Goal: Task Accomplishment & Management: Use online tool/utility

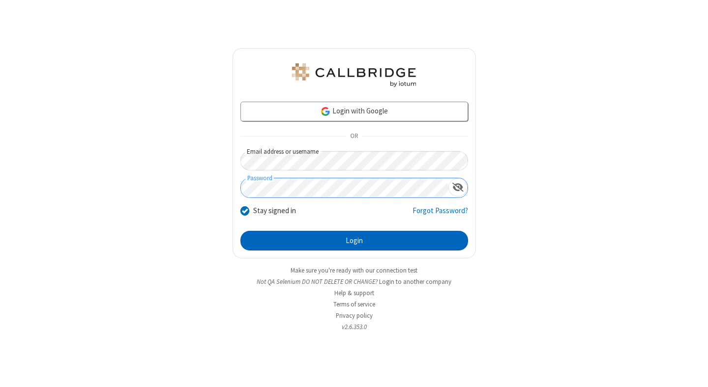
click at [354, 241] on button "Login" at bounding box center [354, 241] width 228 height 20
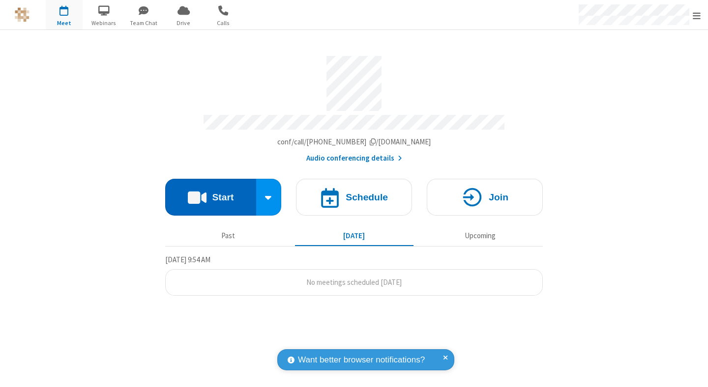
click at [210, 193] on button "Start" at bounding box center [210, 197] width 91 height 37
